Goal: Task Accomplishment & Management: Manage account settings

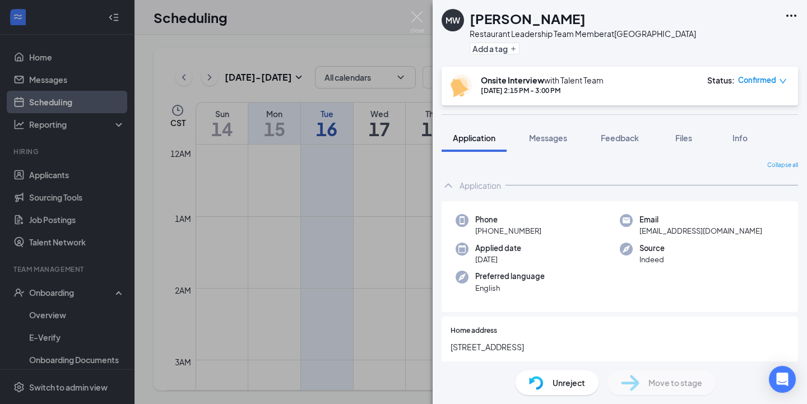
scroll to position [11, 0]
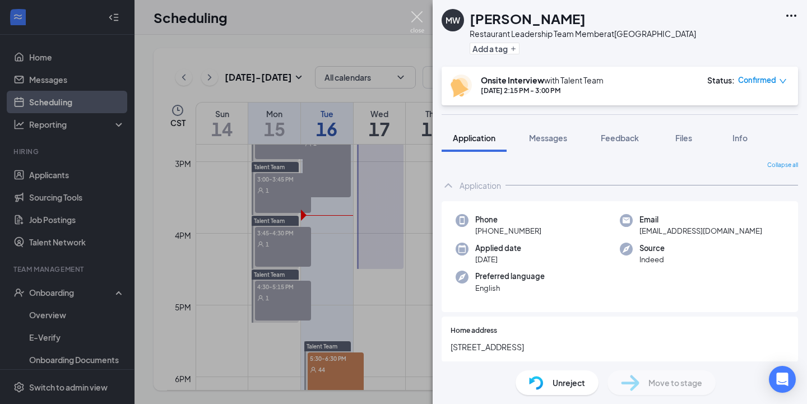
click at [416, 22] on img at bounding box center [417, 22] width 14 height 22
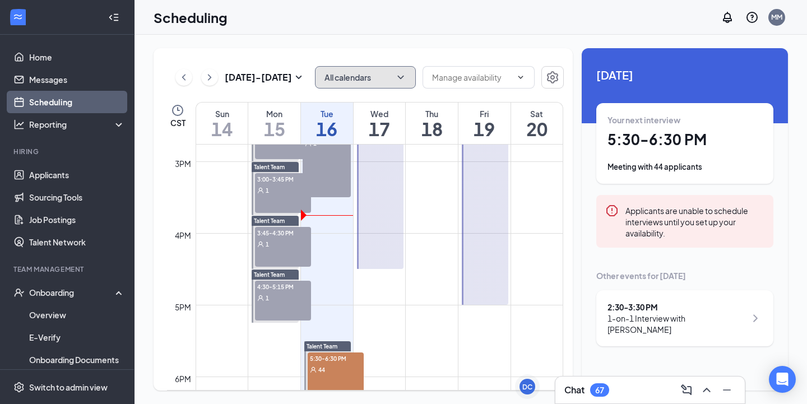
click at [375, 80] on button "All calendars" at bounding box center [365, 77] width 101 height 22
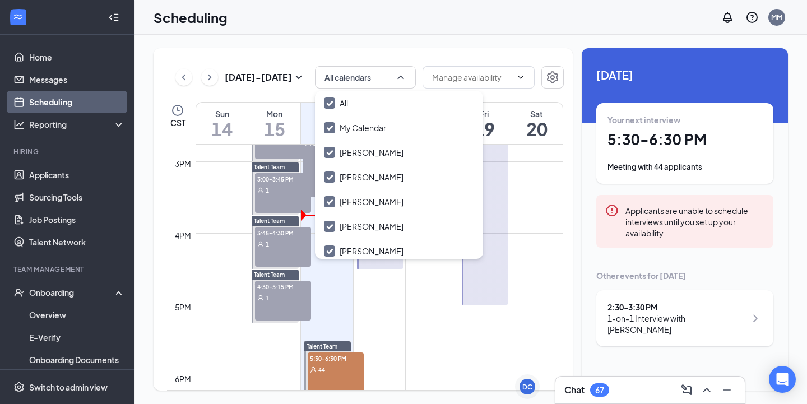
click at [375, 41] on div "[DATE] - [DATE] All calendars CST Sun 14 Mon 15 Tue 16 Wed 17 Thu 18 Fri 19 Sat…" at bounding box center [470, 219] width 672 height 369
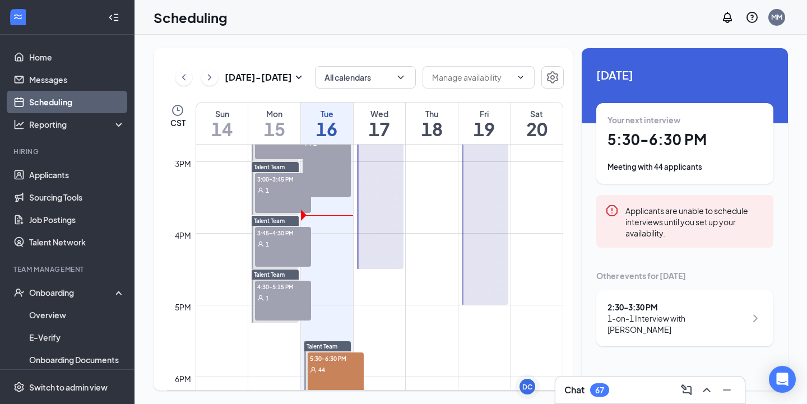
click at [272, 249] on div "1" at bounding box center [283, 243] width 56 height 11
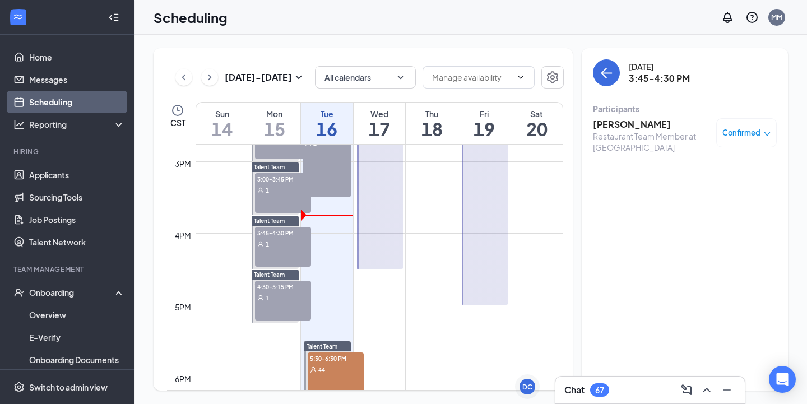
click at [603, 125] on h3 "[PERSON_NAME]" at bounding box center [652, 124] width 118 height 12
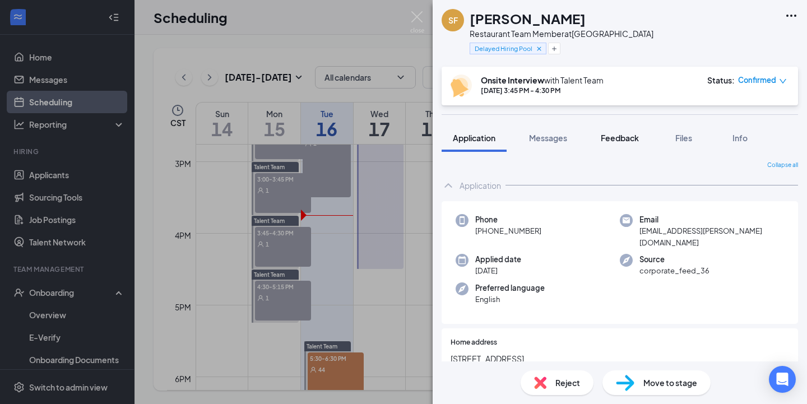
click at [612, 139] on span "Feedback" at bounding box center [620, 138] width 38 height 10
